Goal: Task Accomplishment & Management: Manage account settings

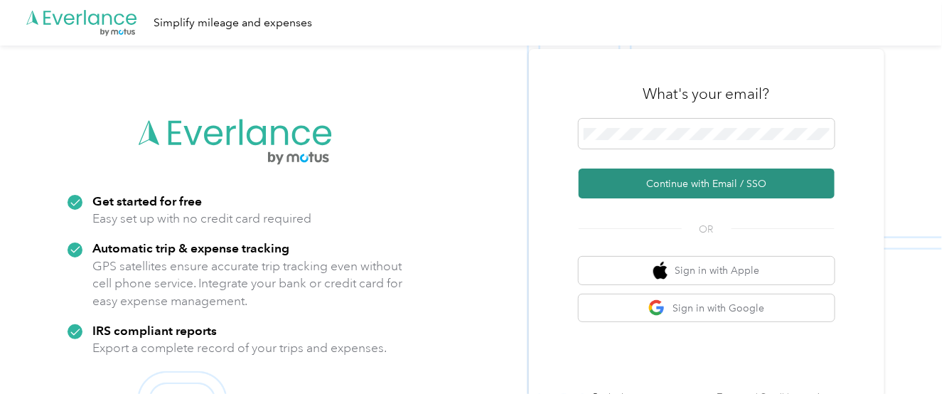
click at [724, 189] on button "Continue with Email / SSO" at bounding box center [707, 184] width 256 height 30
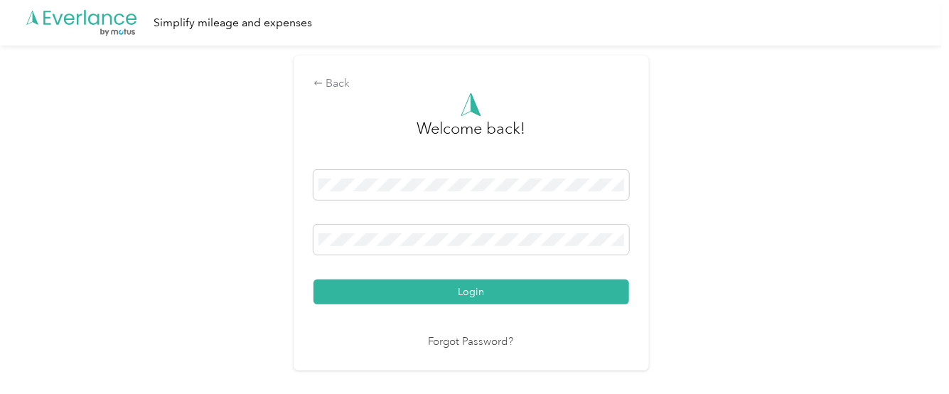
click at [581, 292] on button "Login" at bounding box center [472, 291] width 316 height 25
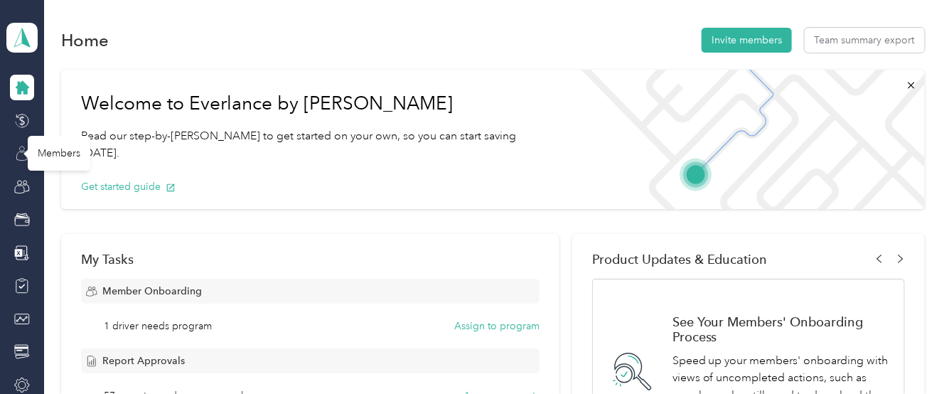
click at [14, 156] on icon at bounding box center [22, 154] width 16 height 16
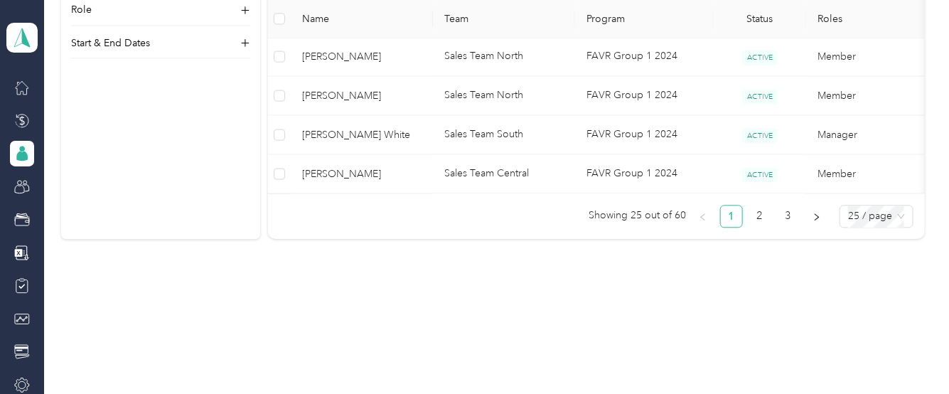
scroll to position [1215, 0]
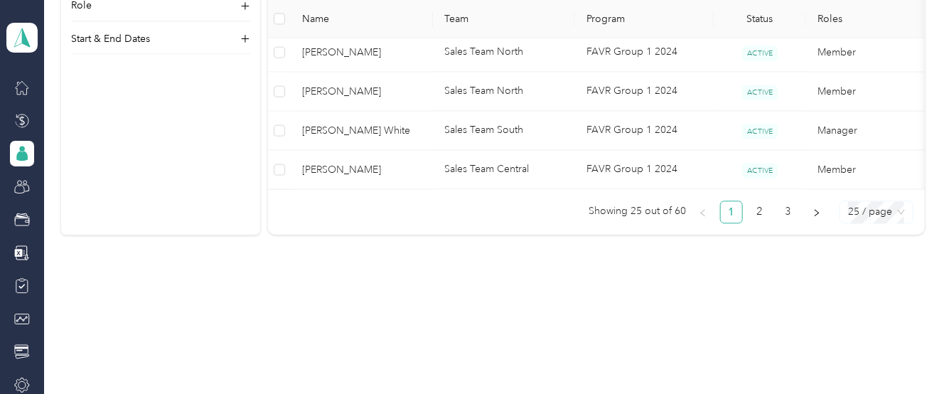
click at [864, 211] on span "25 / page" at bounding box center [876, 211] width 57 height 21
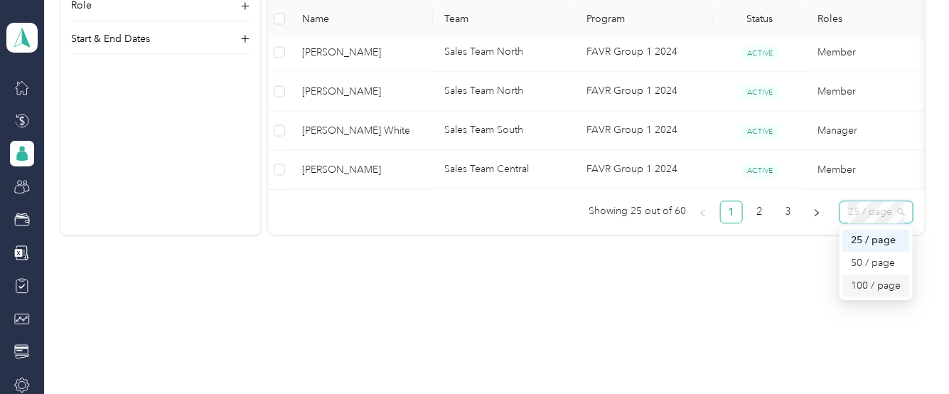
click at [870, 288] on div "100 / page" at bounding box center [876, 286] width 50 height 16
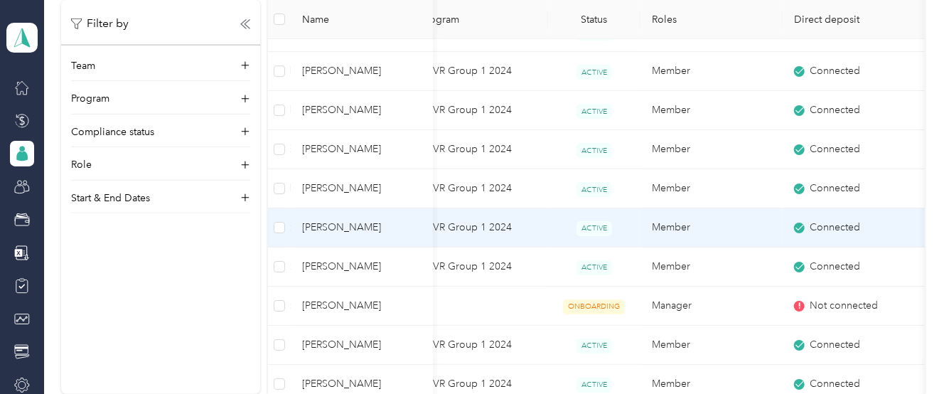
scroll to position [2495, 0]
